Goal: Feedback & Contribution: Submit feedback/report problem

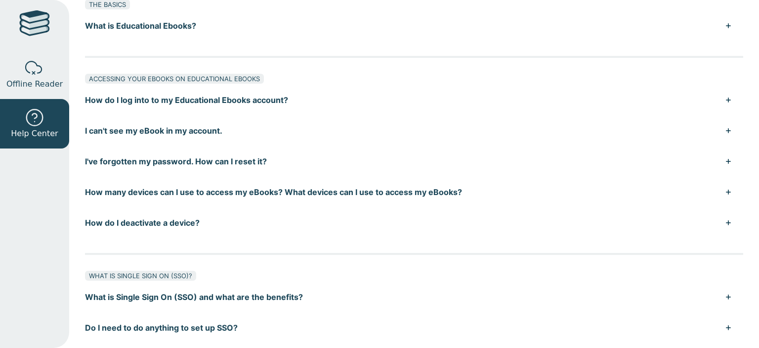
scroll to position [79, 0]
click at [271, 220] on button "How do I deactivate a device?" at bounding box center [414, 223] width 659 height 31
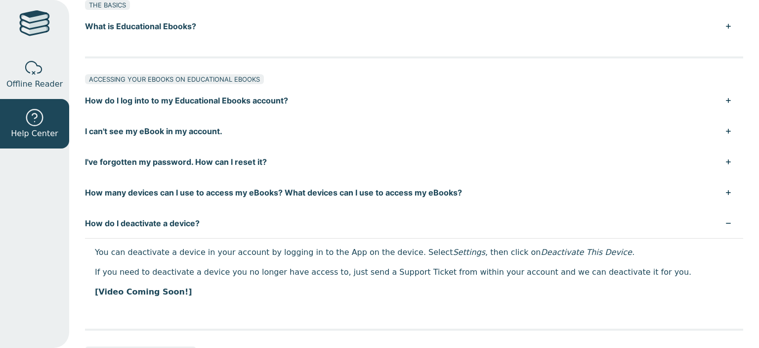
click at [282, 100] on button "How do I log into to my Educational Ebooks account?" at bounding box center [414, 100] width 659 height 31
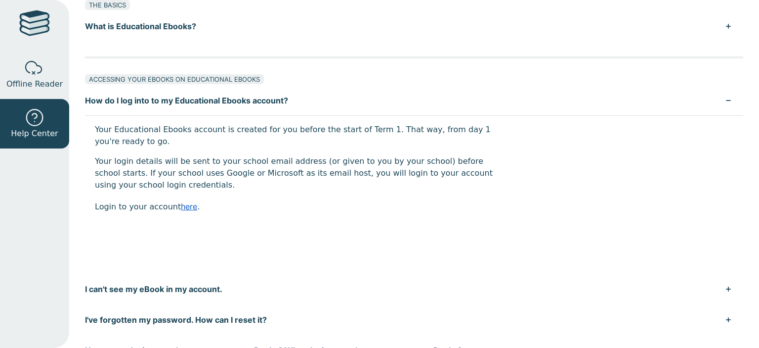
click at [181, 206] on link "here" at bounding box center [189, 206] width 16 height 10
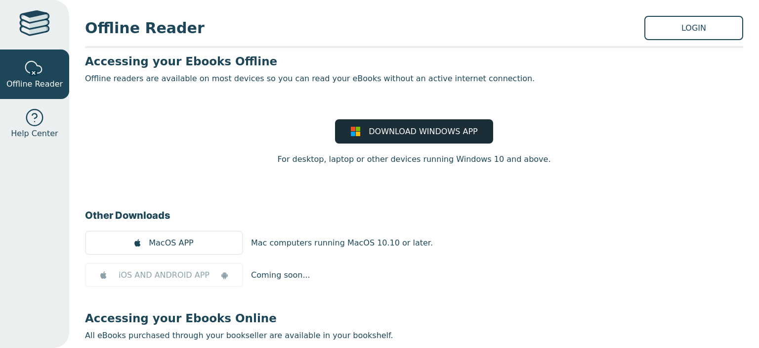
click at [386, 136] on span "DOWNLOAD WINDOWS APP" at bounding box center [423, 132] width 109 height 12
click at [665, 38] on link "LOGIN" at bounding box center [694, 28] width 99 height 24
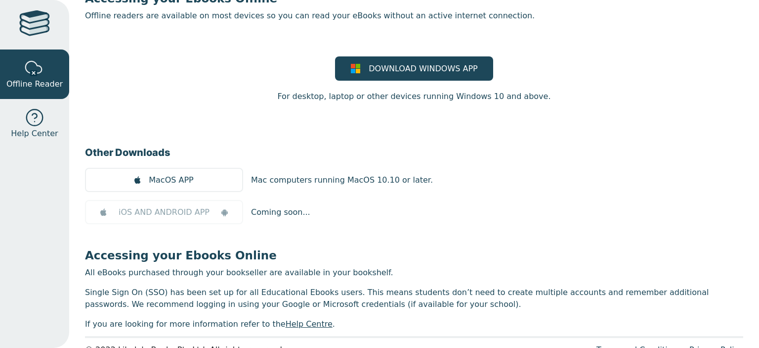
scroll to position [87, 0]
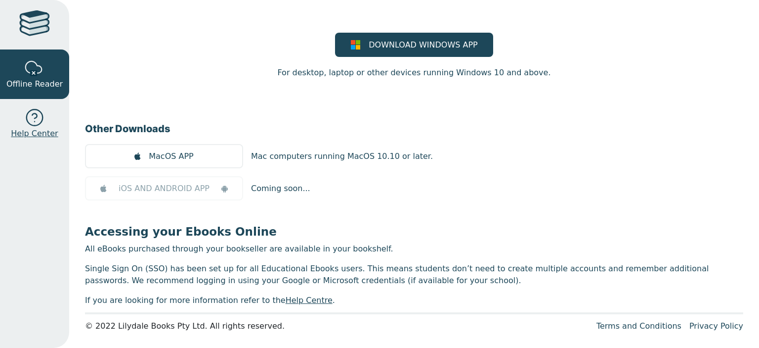
click at [33, 120] on div at bounding box center [35, 118] width 20 height 20
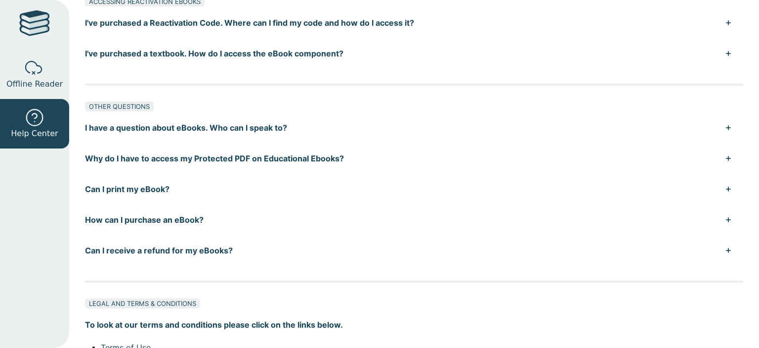
scroll to position [654, 0]
click at [725, 126] on button "I have a question about eBooks. Who can I speak to?" at bounding box center [414, 128] width 659 height 31
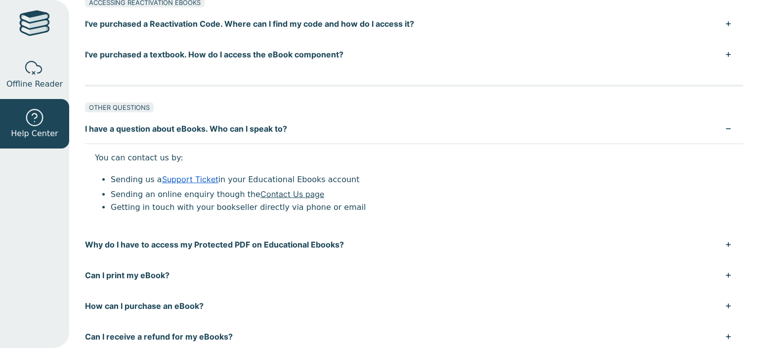
click at [192, 181] on link "Support Ticket" at bounding box center [190, 179] width 56 height 10
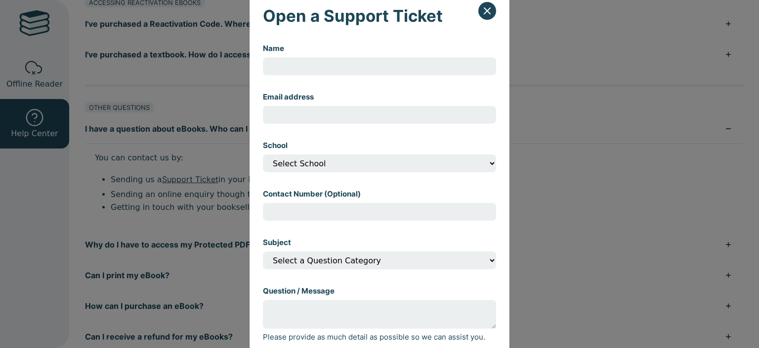
scroll to position [27, 0]
click at [352, 68] on input "Name" at bounding box center [379, 66] width 233 height 18
type input "[PERSON_NAME]"
type input "[EMAIL_ADDRESS][DOMAIN_NAME]"
click at [365, 165] on select "Select School" at bounding box center [379, 163] width 233 height 18
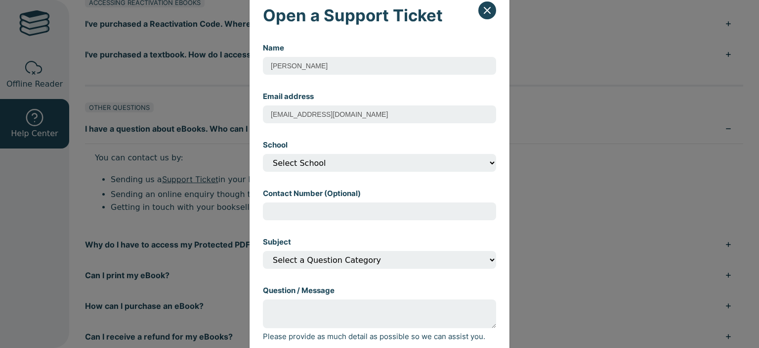
click at [263, 155] on select "Select School" at bounding box center [379, 163] width 233 height 18
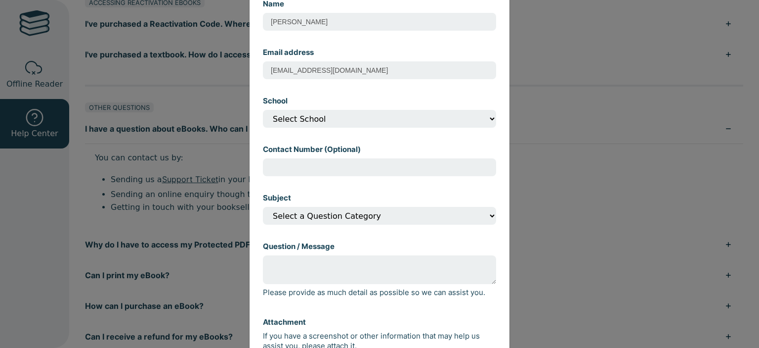
scroll to position [72, 0]
click at [357, 211] on select "Select a Question Category I can't open my eBook I can't find my eBook in my ac…" at bounding box center [379, 215] width 233 height 18
select select "Other"
click at [263, 208] on select "Select a Question Category I can't open my eBook I can't find my eBook in my ac…" at bounding box center [379, 215] width 233 height 18
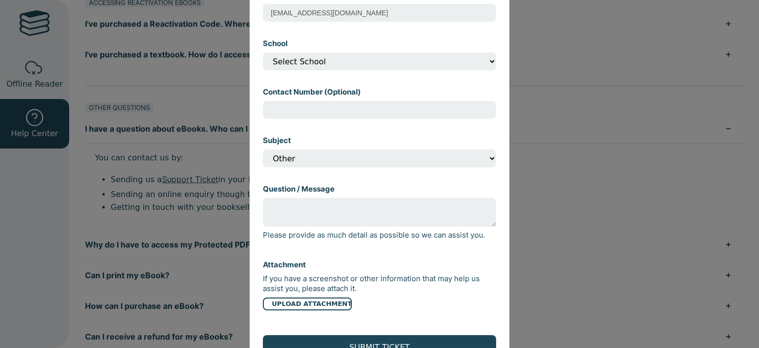
scroll to position [130, 0]
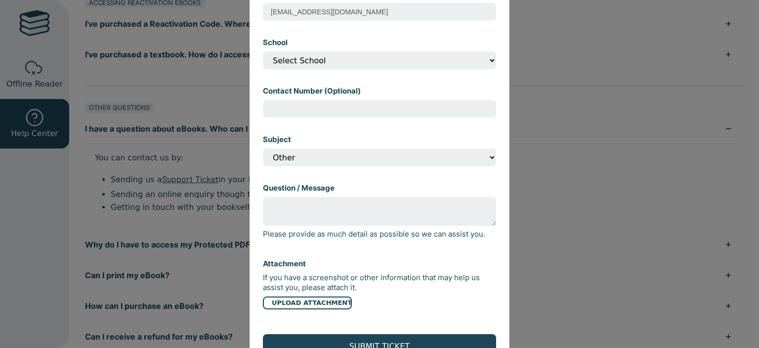
click at [328, 223] on textarea "Question / Message" at bounding box center [379, 211] width 233 height 29
type textarea "H"
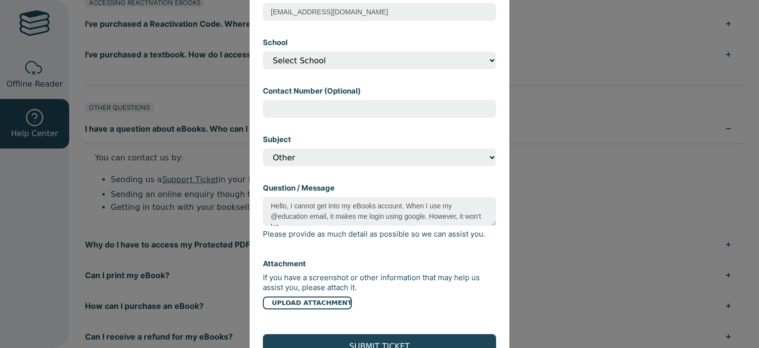
scroll to position [5, 0]
click at [322, 224] on textarea "Hello, I cannot get into my eBooks account. When I use my @education email, it …" at bounding box center [379, 211] width 233 height 29
click at [412, 224] on textarea "Hello, I cannot get into my eBooks account. When I use my @education email, it …" at bounding box center [379, 211] width 233 height 29
click at [465, 219] on textarea "Hello, I cannot get into my eBooks account. When I use my @education email, it …" at bounding box center [379, 211] width 233 height 29
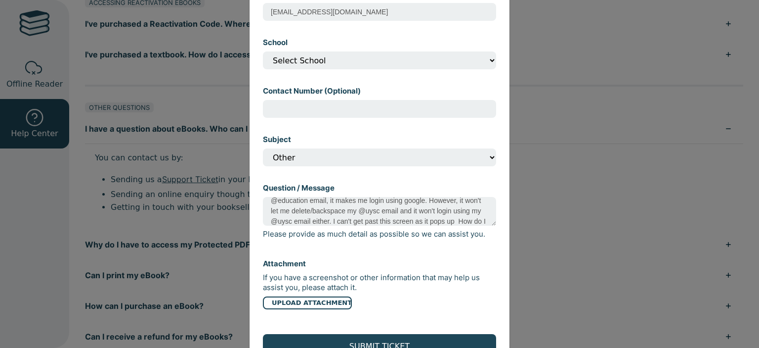
scroll to position [26, 0]
type textarea "Hello, I cannot get into my eBooks account. When I use my @education email, it …"
click at [308, 304] on input "file" at bounding box center [379, 302] width 233 height 13
type input "C:\fakepath\Screenshot (74).png"
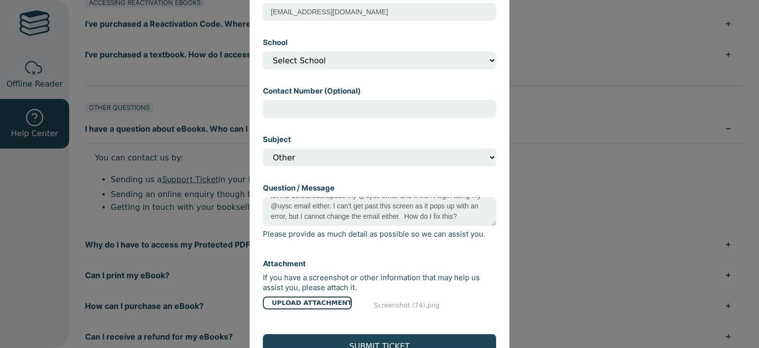
click at [395, 309] on input "file" at bounding box center [379, 302] width 233 height 13
click at [318, 220] on textarea "Hello, I cannot get into my eBooks account. When I use my @education email, it …" at bounding box center [379, 211] width 233 height 29
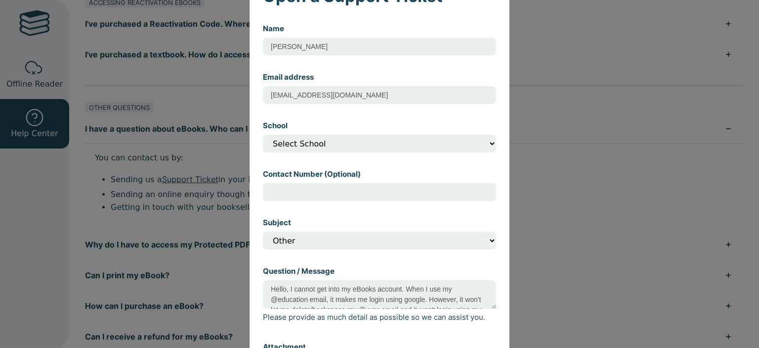
click at [405, 142] on select "Select School" at bounding box center [379, 143] width 233 height 18
click at [346, 193] on input "Contact Number (Optional)" at bounding box center [379, 192] width 233 height 18
click at [416, 226] on div "Subject Select a Question Category I can't open my eBook I can't find my eBook …" at bounding box center [379, 233] width 233 height 48
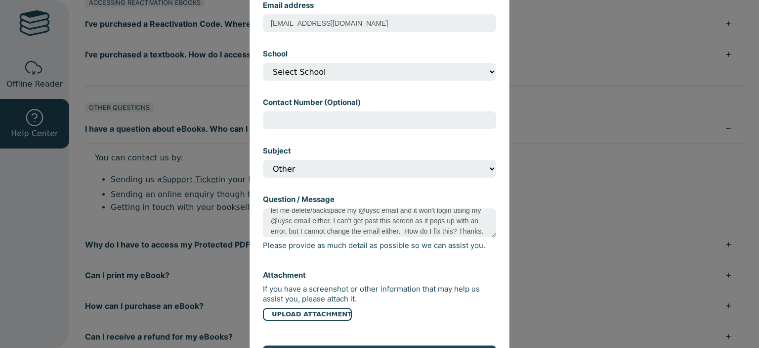
scroll to position [42, 0]
click at [428, 221] on textarea "Hello, I cannot get into my eBooks account. When I use my @education email, it …" at bounding box center [379, 222] width 233 height 29
drag, startPoint x: 341, startPoint y: 229, endPoint x: 247, endPoint y: 182, distance: 104.6
click at [250, 182] on div "Name [PERSON_NAME] Email address [EMAIL_ADDRESS][DOMAIN_NAME] School Select Sch…" at bounding box center [380, 162] width 260 height 439
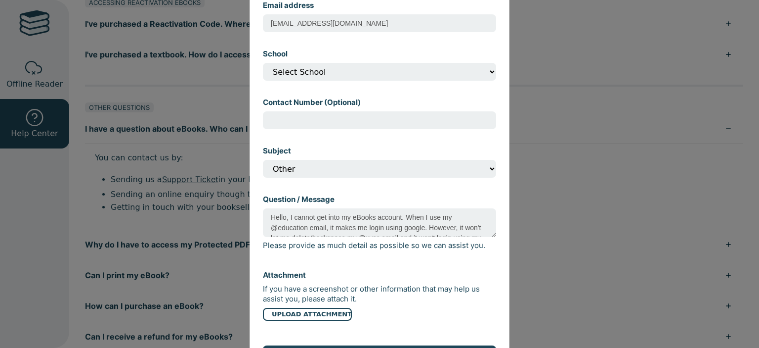
type textarea "Hello, I cannot get into my eBooks account. When I use my @education email, it …"
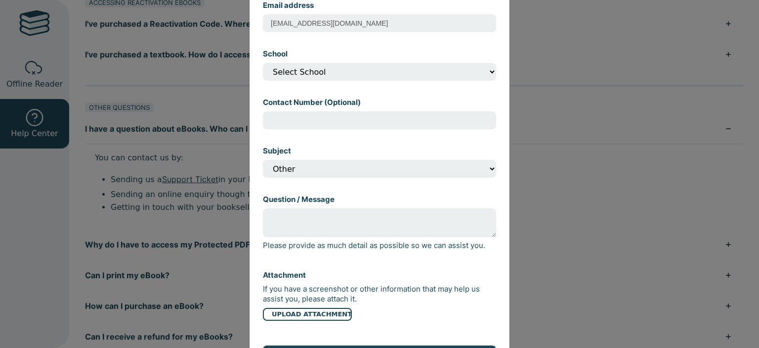
paste textarea "Hello, I’m unable to access my eBooks account. When I enter my @education email…"
click at [281, 233] on textarea "Hello, I’m unable to access my eBooks account. When I enter my @education email…" at bounding box center [379, 222] width 233 height 29
type textarea "Hello, I’m unable to access my eBooks account. When I enter my @education email…"
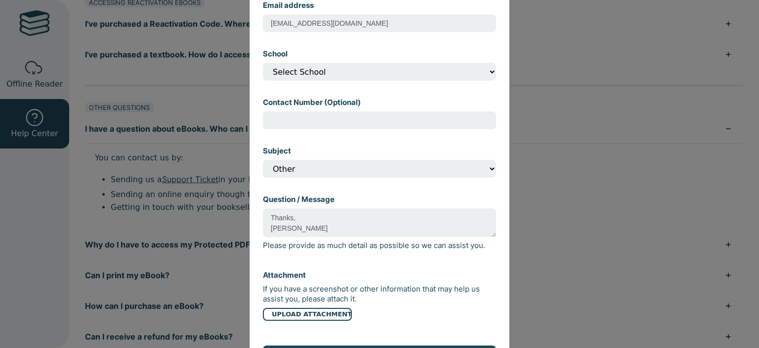
click at [324, 318] on input "file" at bounding box center [379, 313] width 233 height 13
type input "C:\fakepath\Screenshot (74).png"
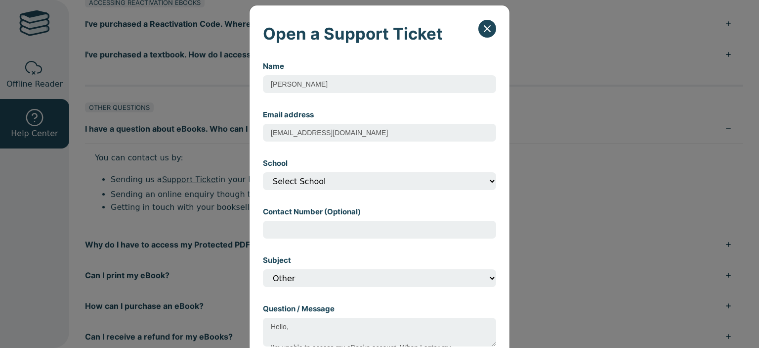
scroll to position [170, 0]
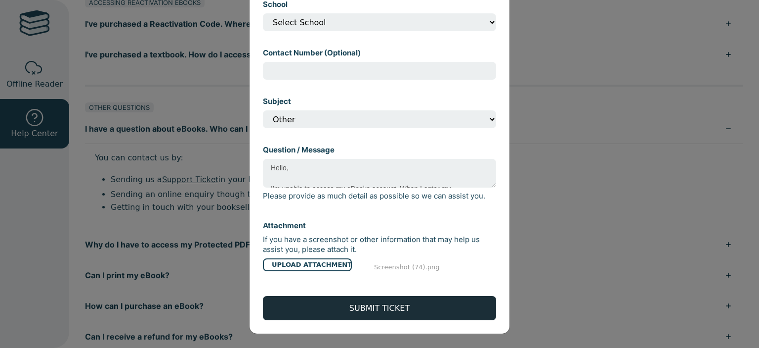
click at [393, 306] on button "SUBMIT TICKET" at bounding box center [379, 308] width 233 height 24
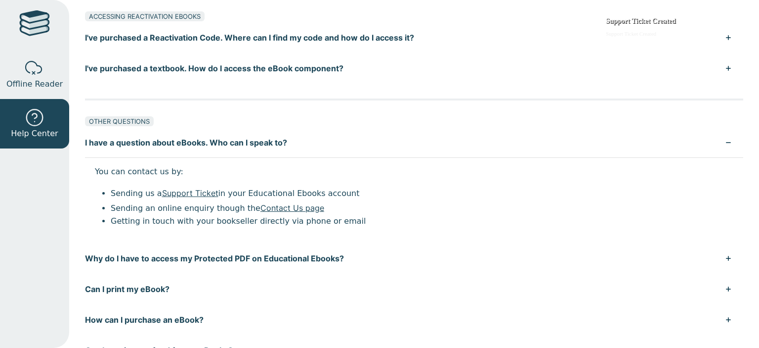
scroll to position [623, 0]
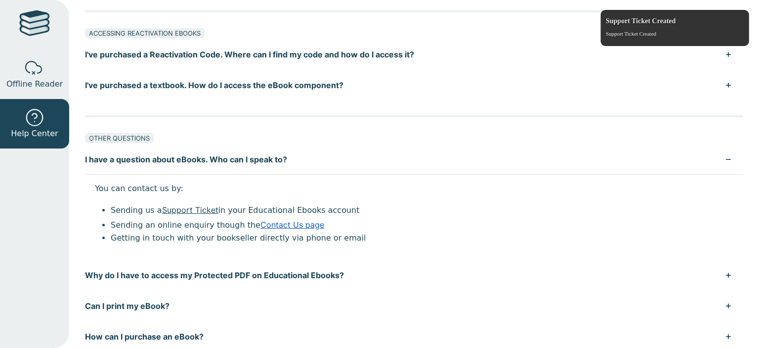
click at [267, 225] on link "Contact Us page" at bounding box center [293, 225] width 64 height 10
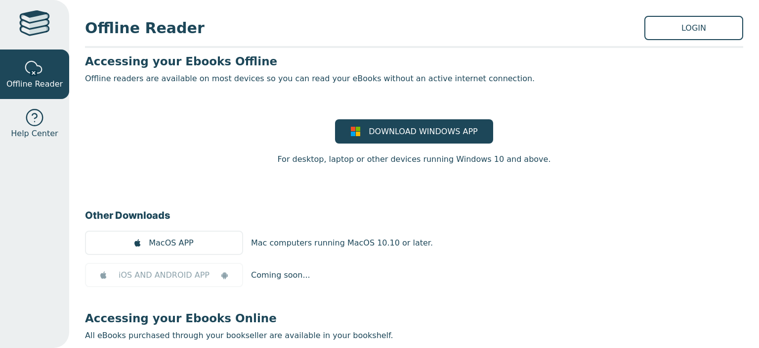
click at [694, 42] on div "Offline Reader LOGIN Accessing your Ebooks Offline Offline readers are availabl…" at bounding box center [414, 174] width 690 height 348
click at [699, 29] on link "LOGIN" at bounding box center [694, 28] width 99 height 24
